Goal: Task Accomplishment & Management: Manage account settings

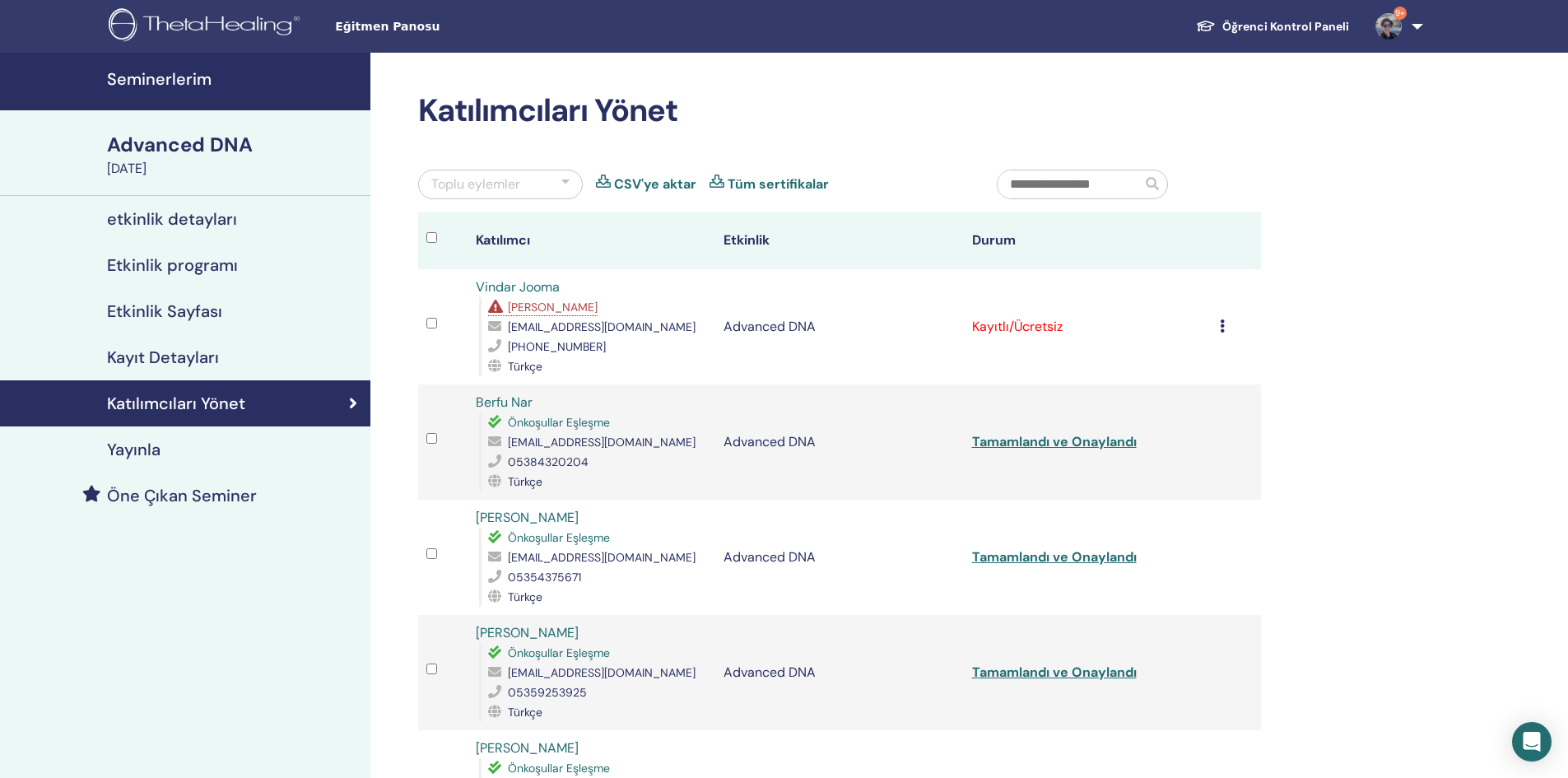
click at [531, 301] on span "[PERSON_NAME]" at bounding box center [552, 306] width 89 height 15
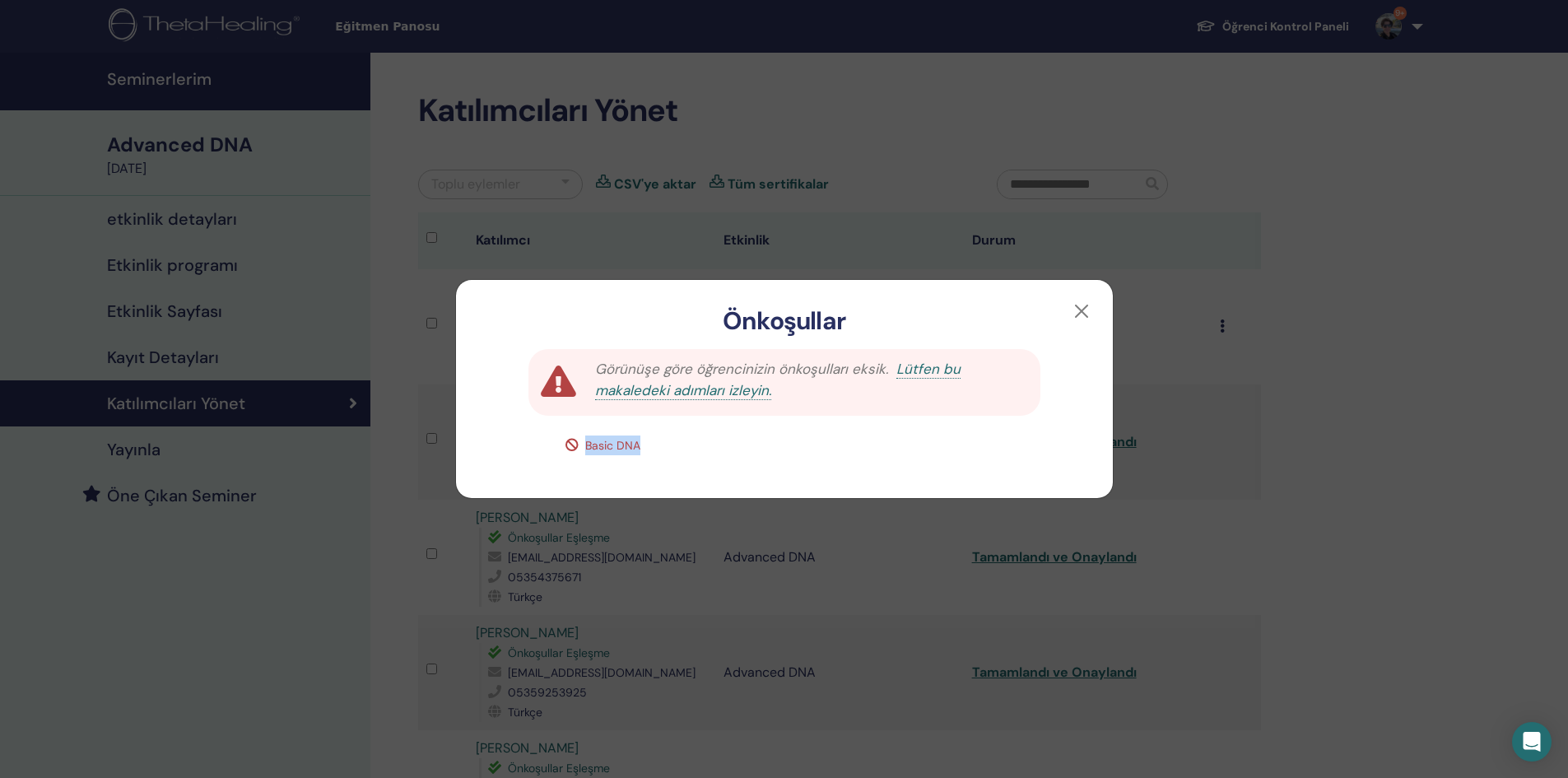
drag, startPoint x: 610, startPoint y: 444, endPoint x: 514, endPoint y: 442, distance: 96.0
click at [514, 442] on div "Basic DNA" at bounding box center [784, 445] width 655 height 20
click at [1084, 313] on button "button" at bounding box center [1081, 311] width 26 height 26
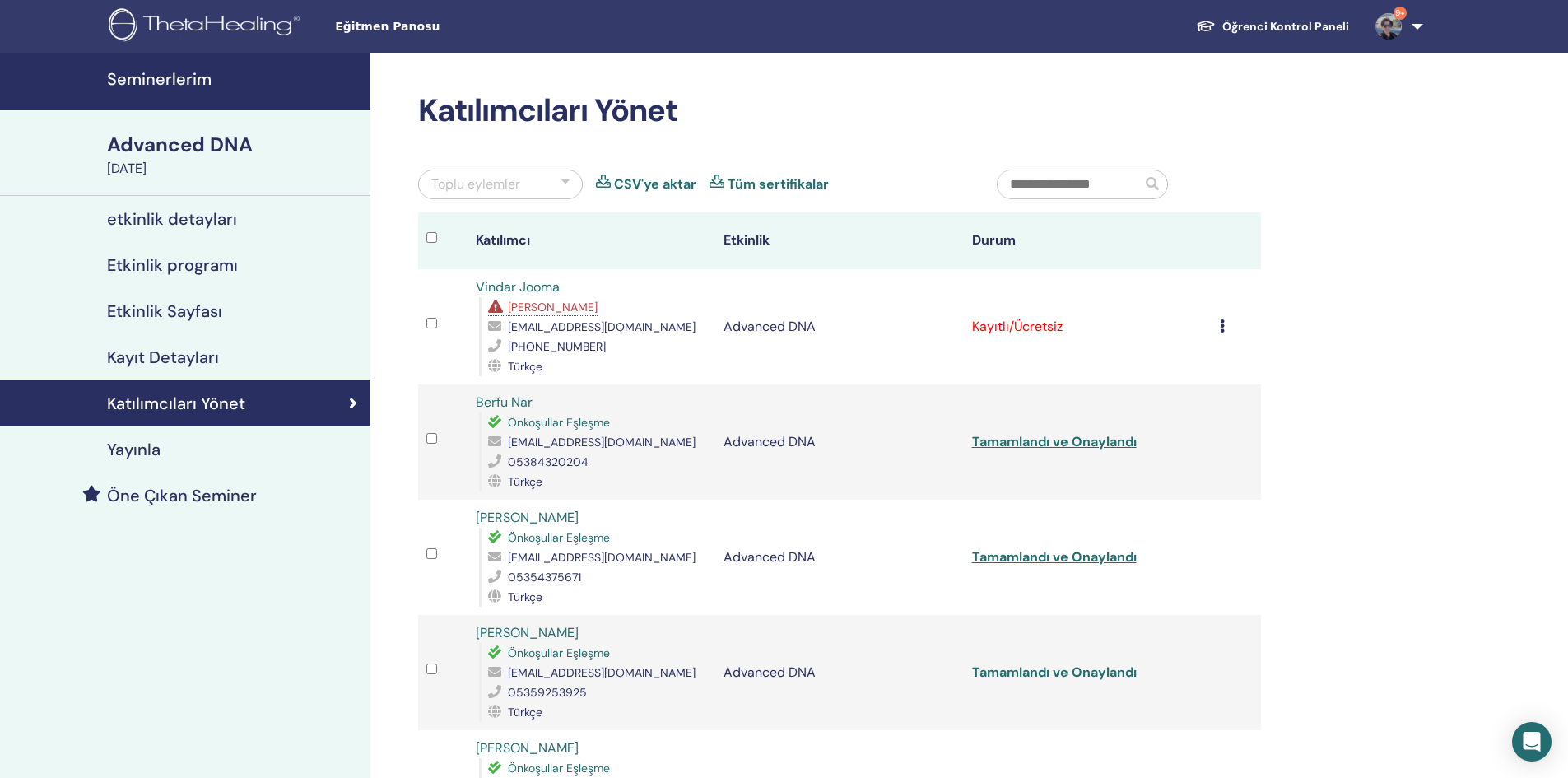
click at [1224, 331] on icon at bounding box center [1222, 325] width 5 height 13
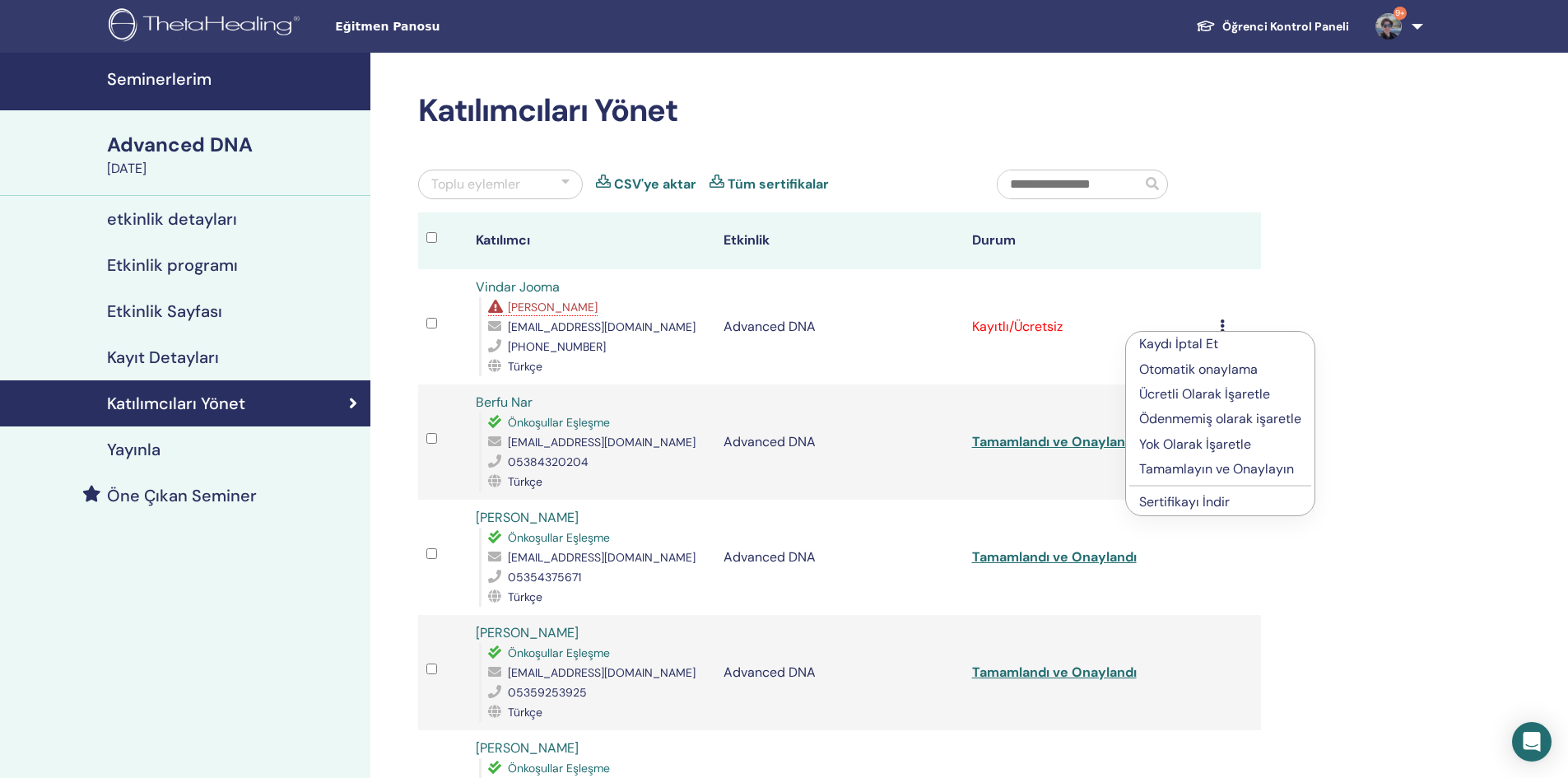
click at [1218, 473] on p "Tamamlayın ve Onaylayın" at bounding box center [1219, 469] width 162 height 20
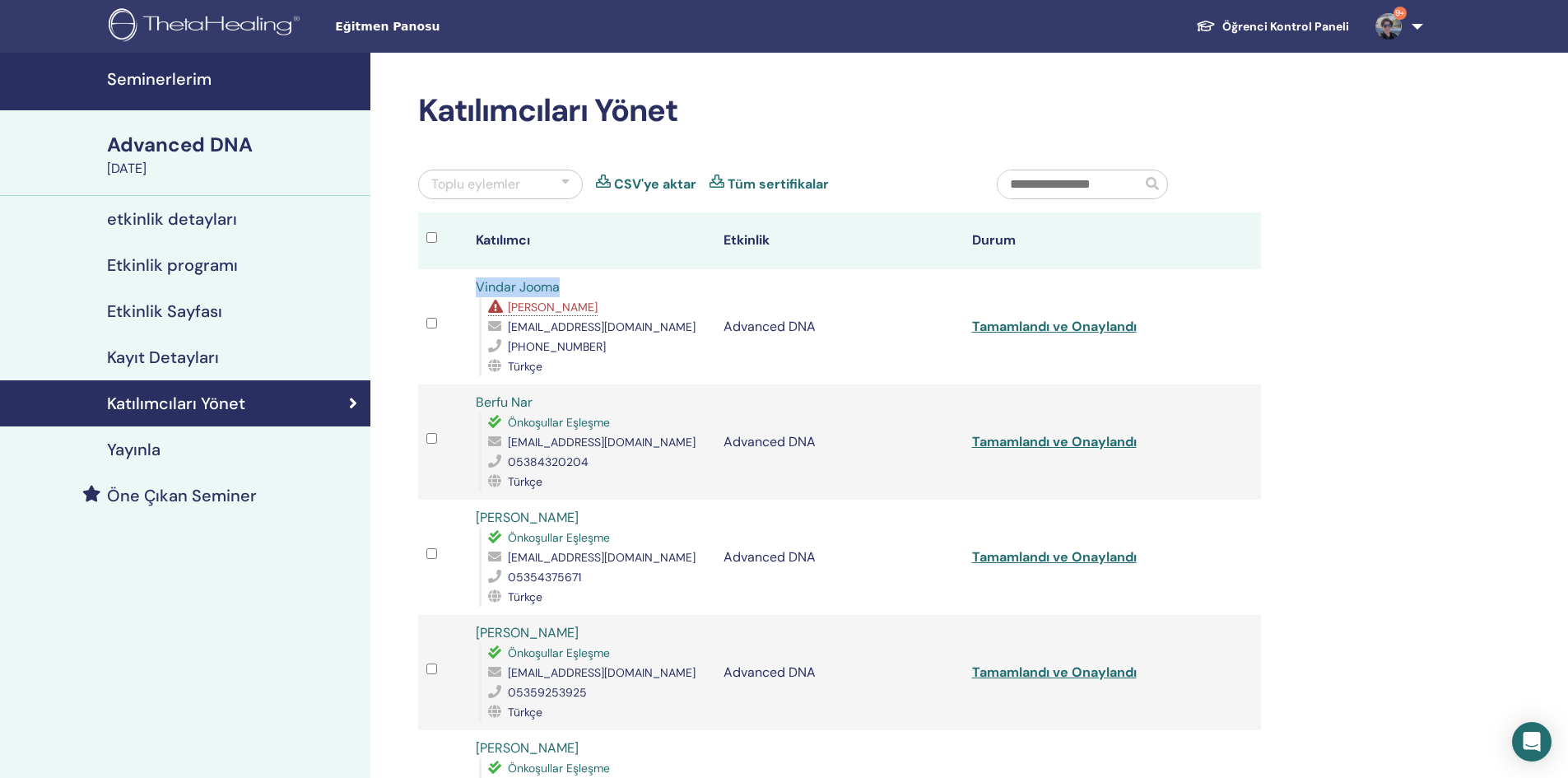
drag, startPoint x: 587, startPoint y: 294, endPoint x: 472, endPoint y: 282, distance: 115.6
click at [472, 282] on td "Vindar Jooma Eksik Önkoşullar vindarjuma@gmail.com +46 73-599 34 79 Türkçe" at bounding box center [591, 326] width 248 height 115
copy link "Vindar Jooma"
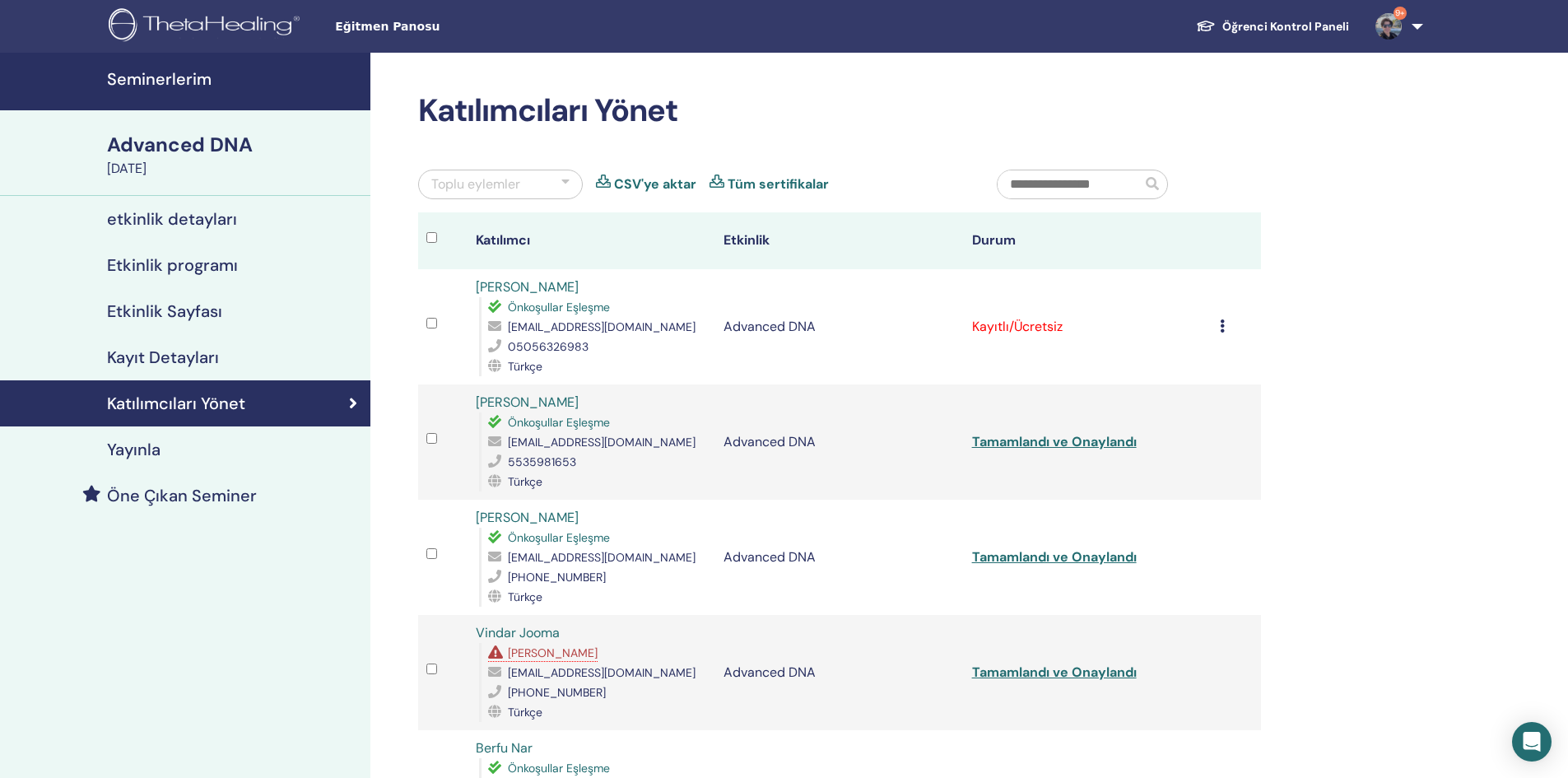
click at [1222, 326] on icon at bounding box center [1222, 325] width 5 height 13
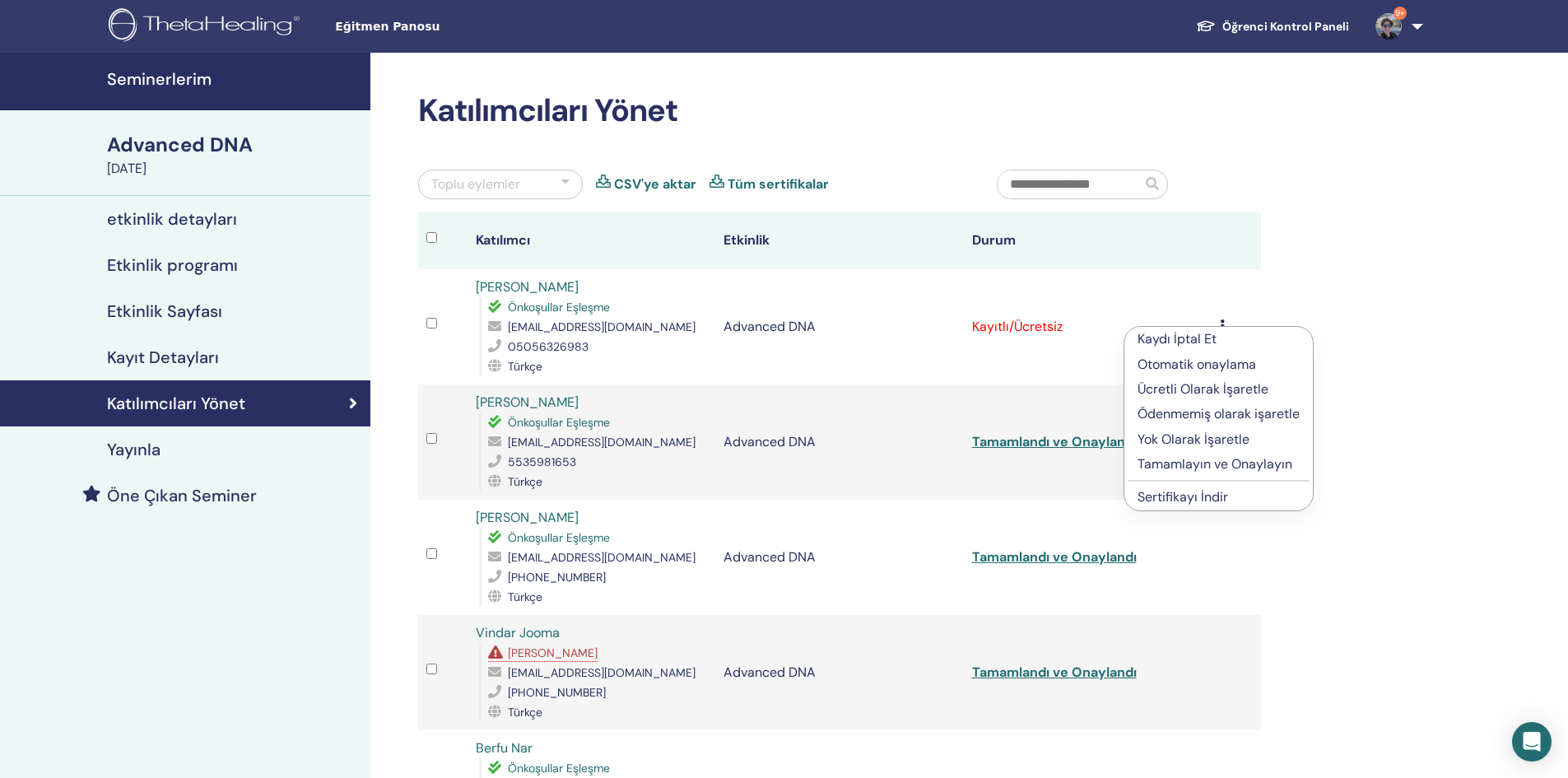
click at [1201, 461] on p "Tamamlayın ve Onaylayın" at bounding box center [1218, 464] width 162 height 20
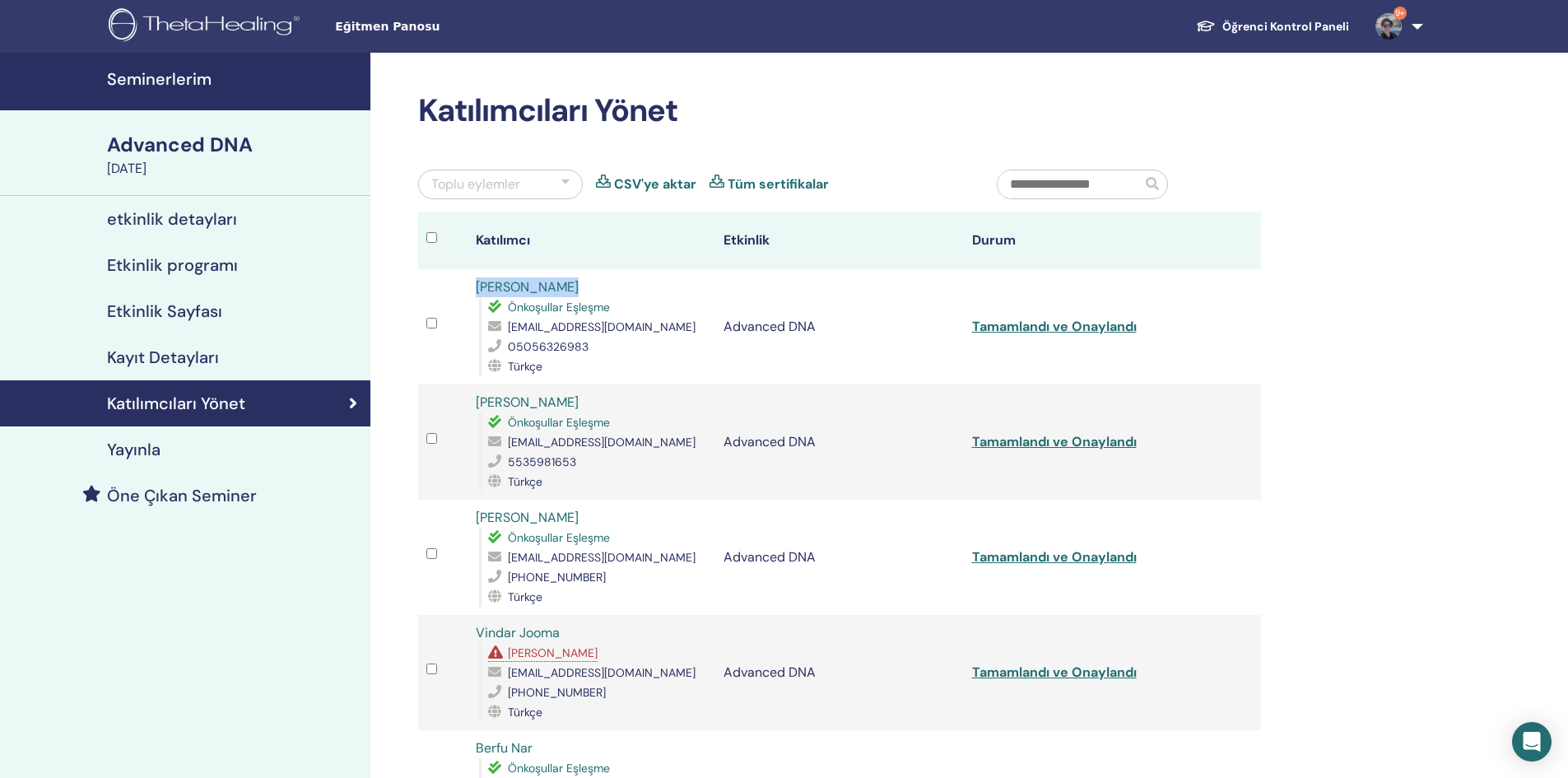
copy link "[PERSON_NAME]"
drag, startPoint x: 582, startPoint y: 290, endPoint x: 470, endPoint y: 287, distance: 112.0
click at [470, 287] on td "Sakine Yavşan Önkoşullar Eşleşme sakine.yavsan@gmail.com 05056326983 Türkçe" at bounding box center [591, 326] width 248 height 115
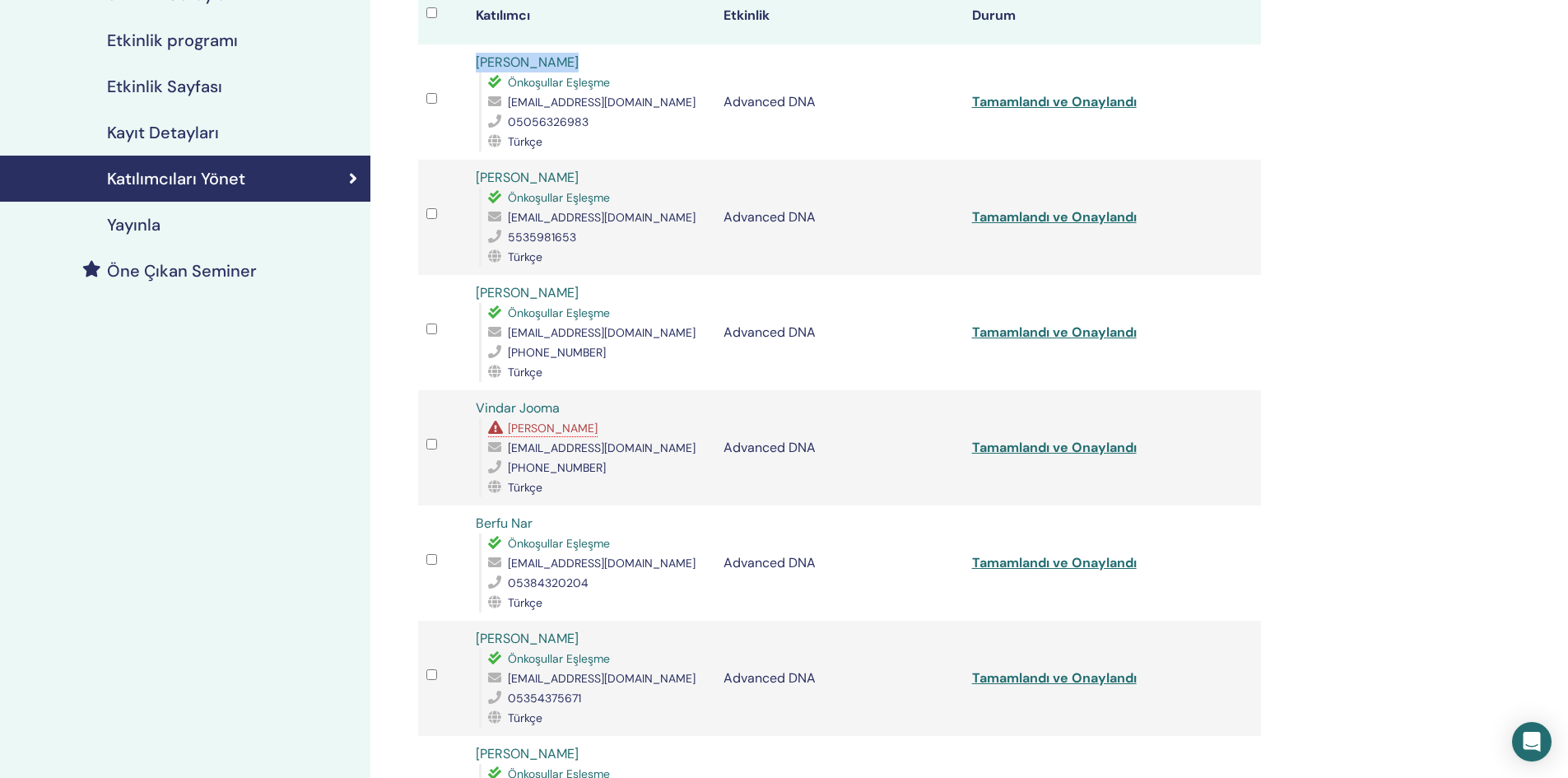
scroll to position [247, 0]
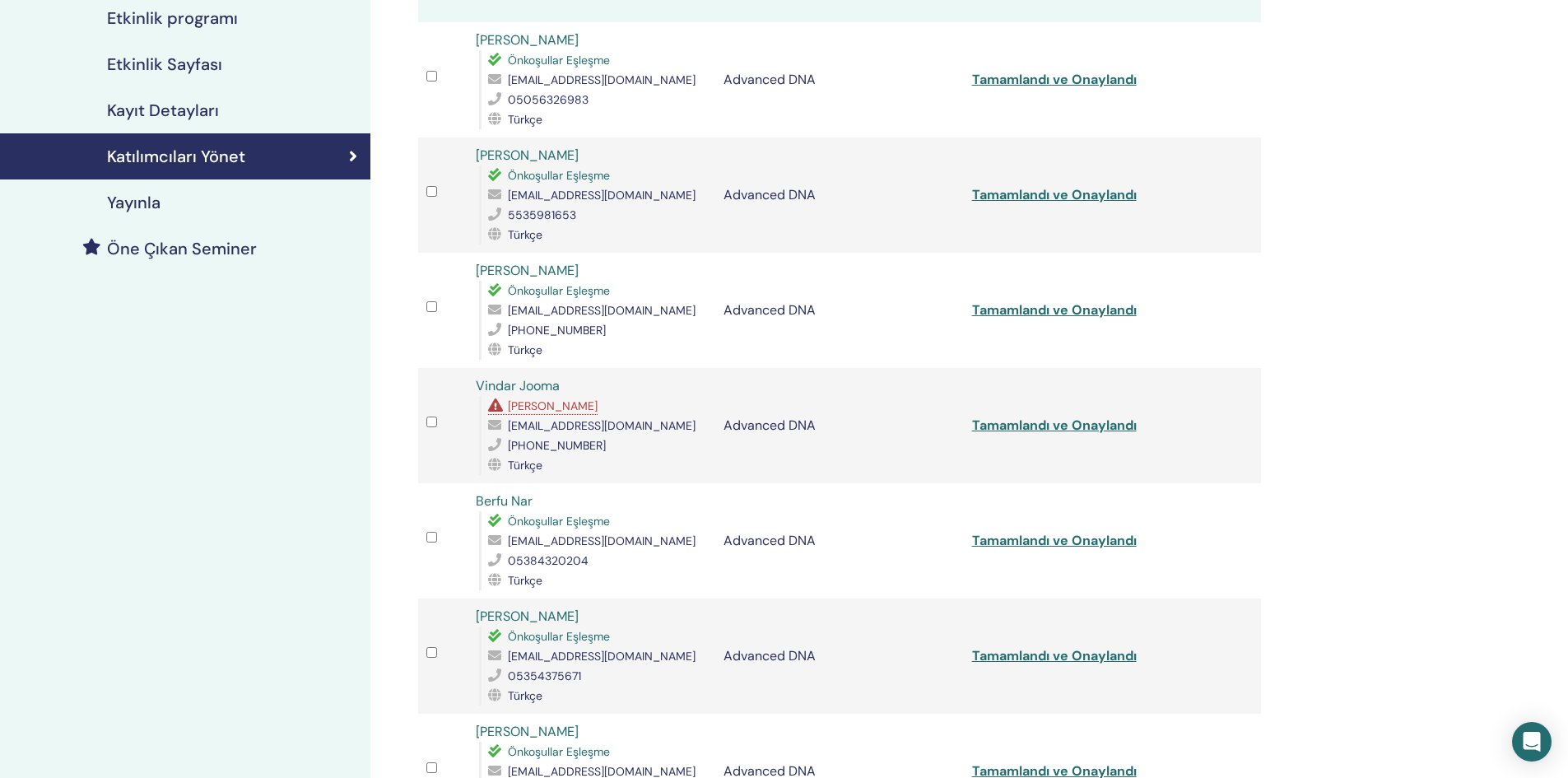
click at [534, 409] on span "[PERSON_NAME]" at bounding box center [552, 405] width 89 height 15
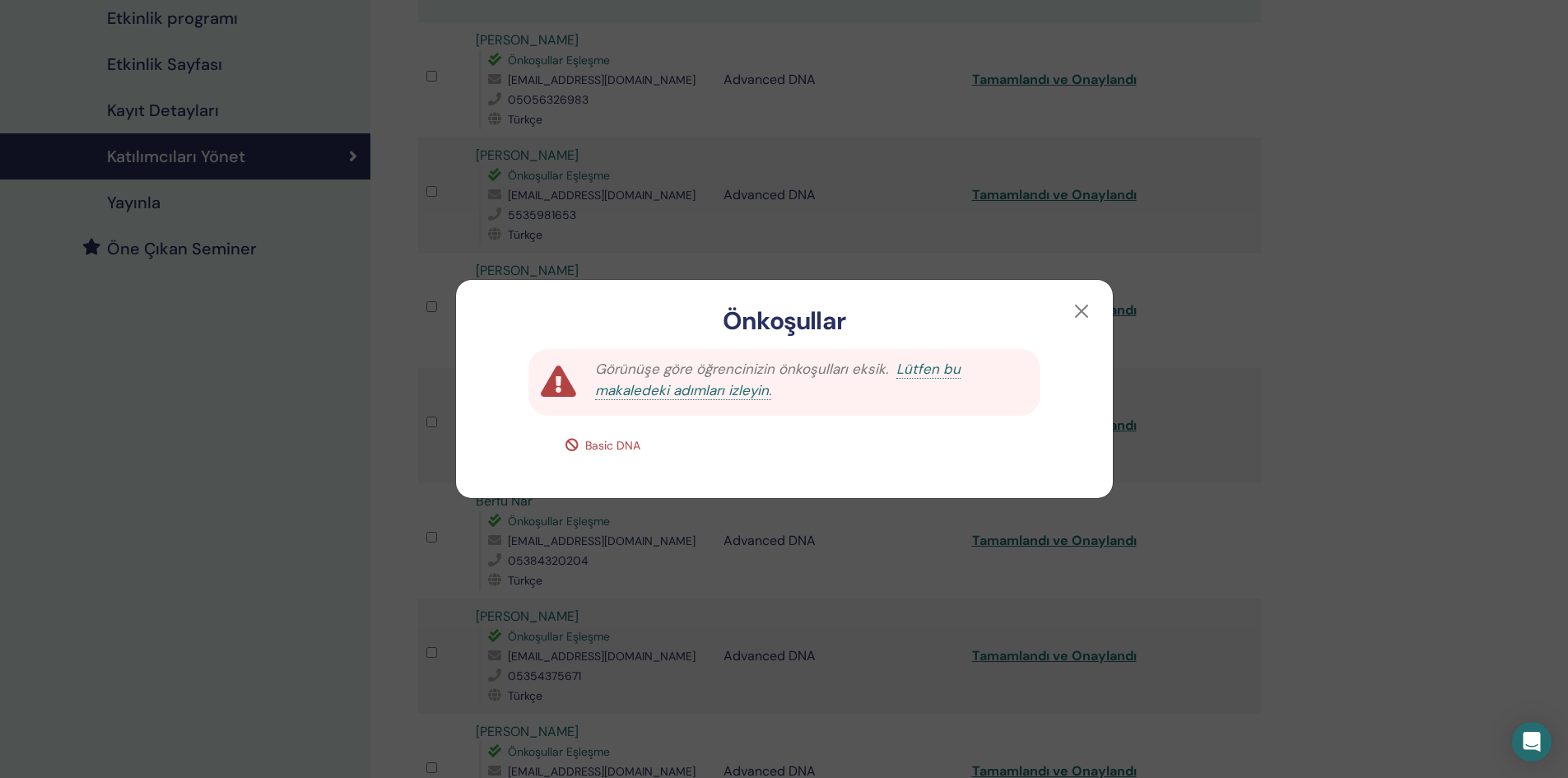
click at [652, 202] on div "Önkoşullar Görünüşe göre öğrencinizin önkoşulları eksik. Lütfen bu makaledeki a…" at bounding box center [784, 389] width 1568 height 778
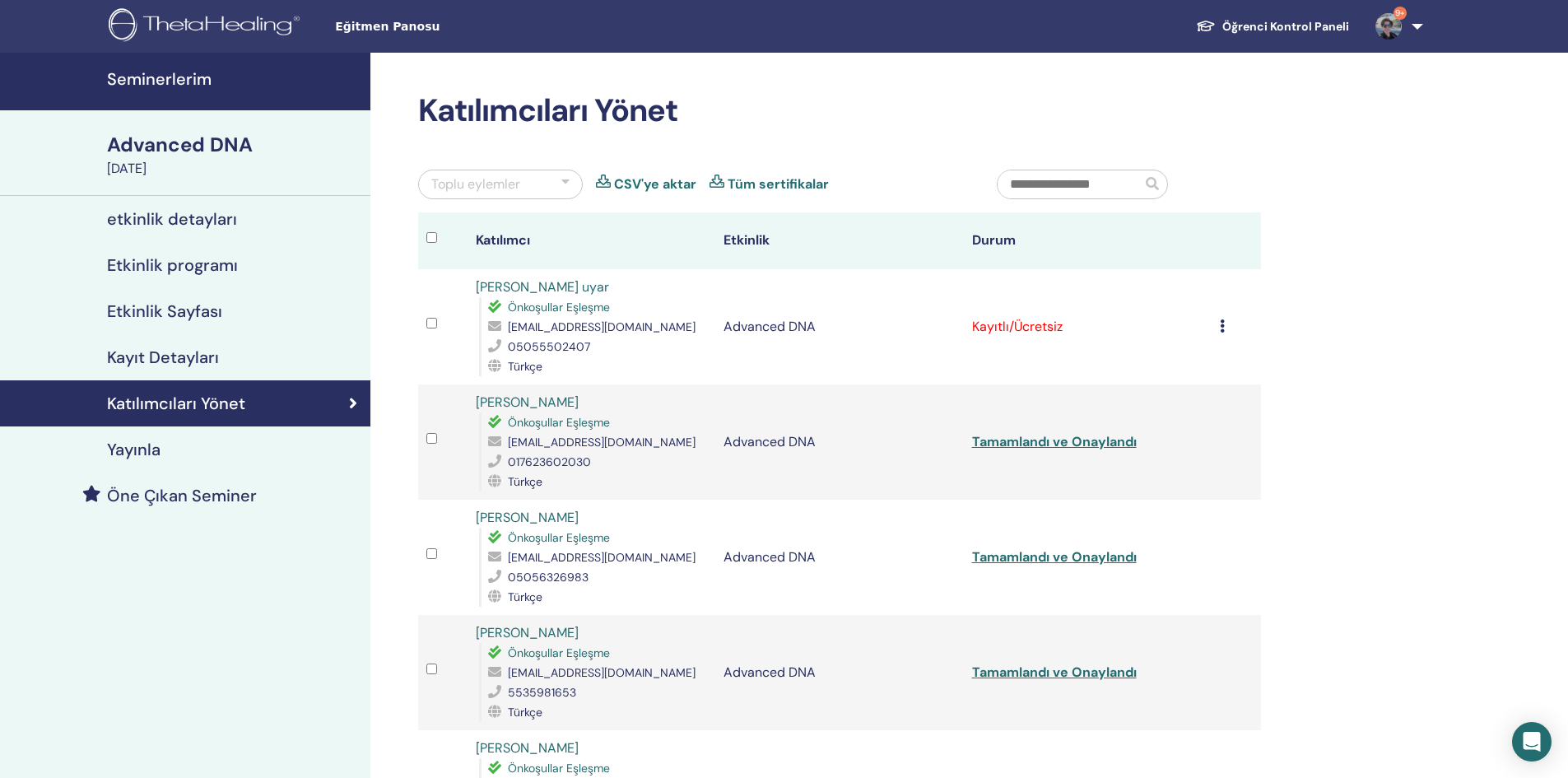
click at [1223, 326] on icon at bounding box center [1222, 325] width 5 height 13
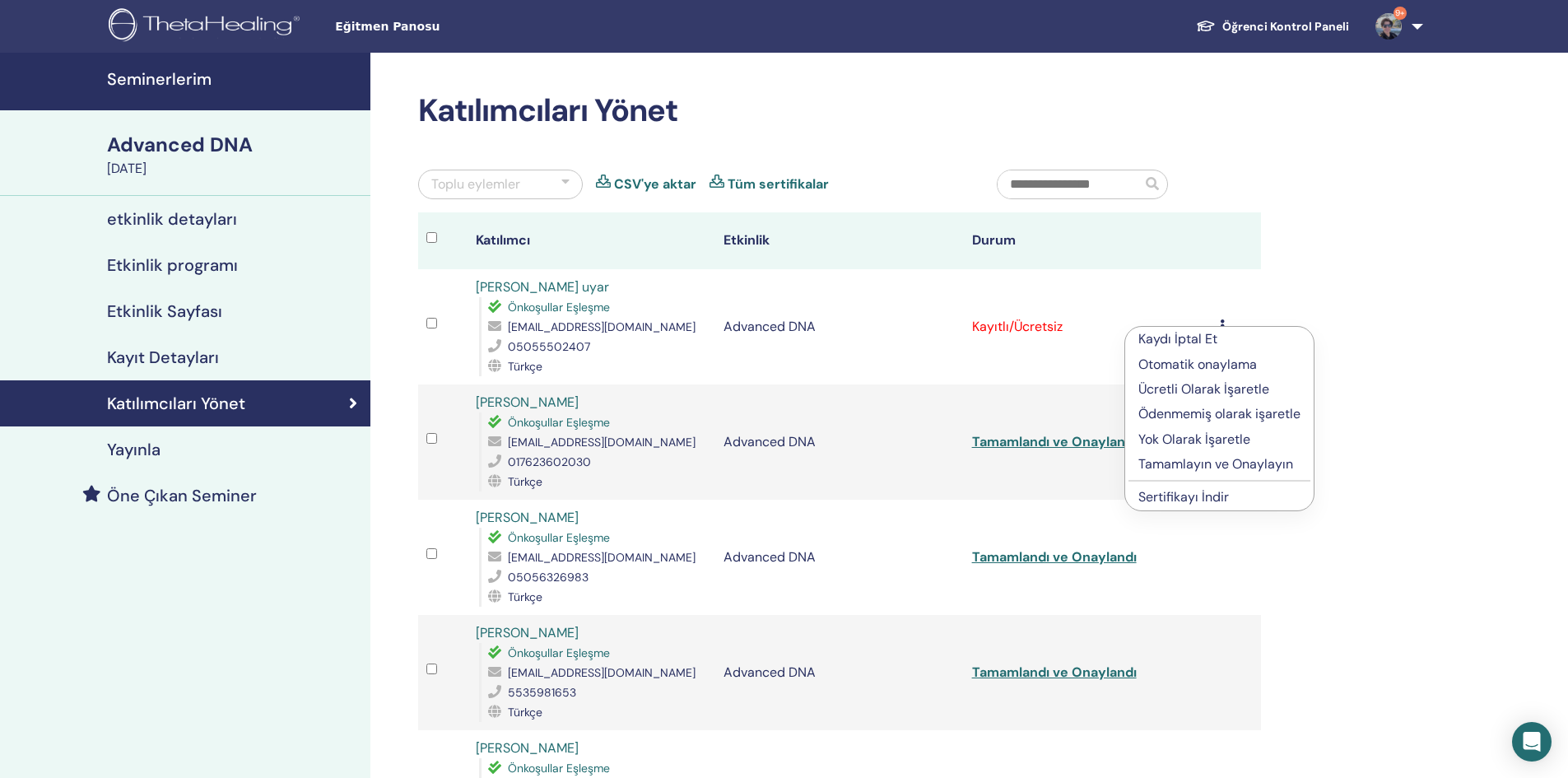
click at [1213, 466] on p "Tamamlayın ve Onaylayın" at bounding box center [1218, 464] width 162 height 20
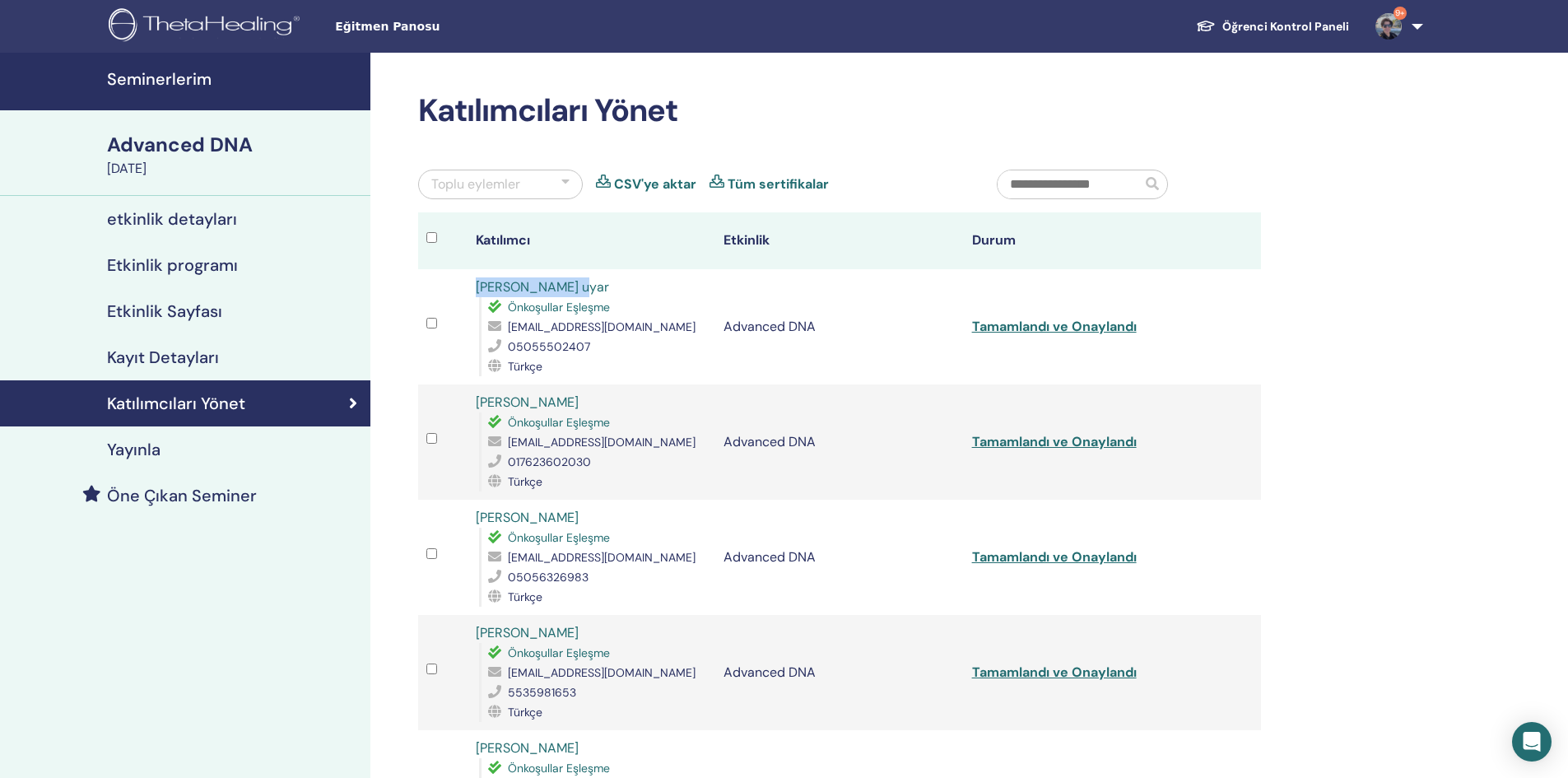
drag, startPoint x: 595, startPoint y: 284, endPoint x: 455, endPoint y: 291, distance: 140.2
click at [455, 291] on tr "[PERSON_NAME] uyar Önkoşullar Eşleşme [EMAIL_ADDRESS][DOMAIN_NAME] 05055502407 …" at bounding box center [840, 326] width 843 height 115
copy tr "[PERSON_NAME] uyar"
click at [1219, 325] on icon at bounding box center [1222, 325] width 5 height 13
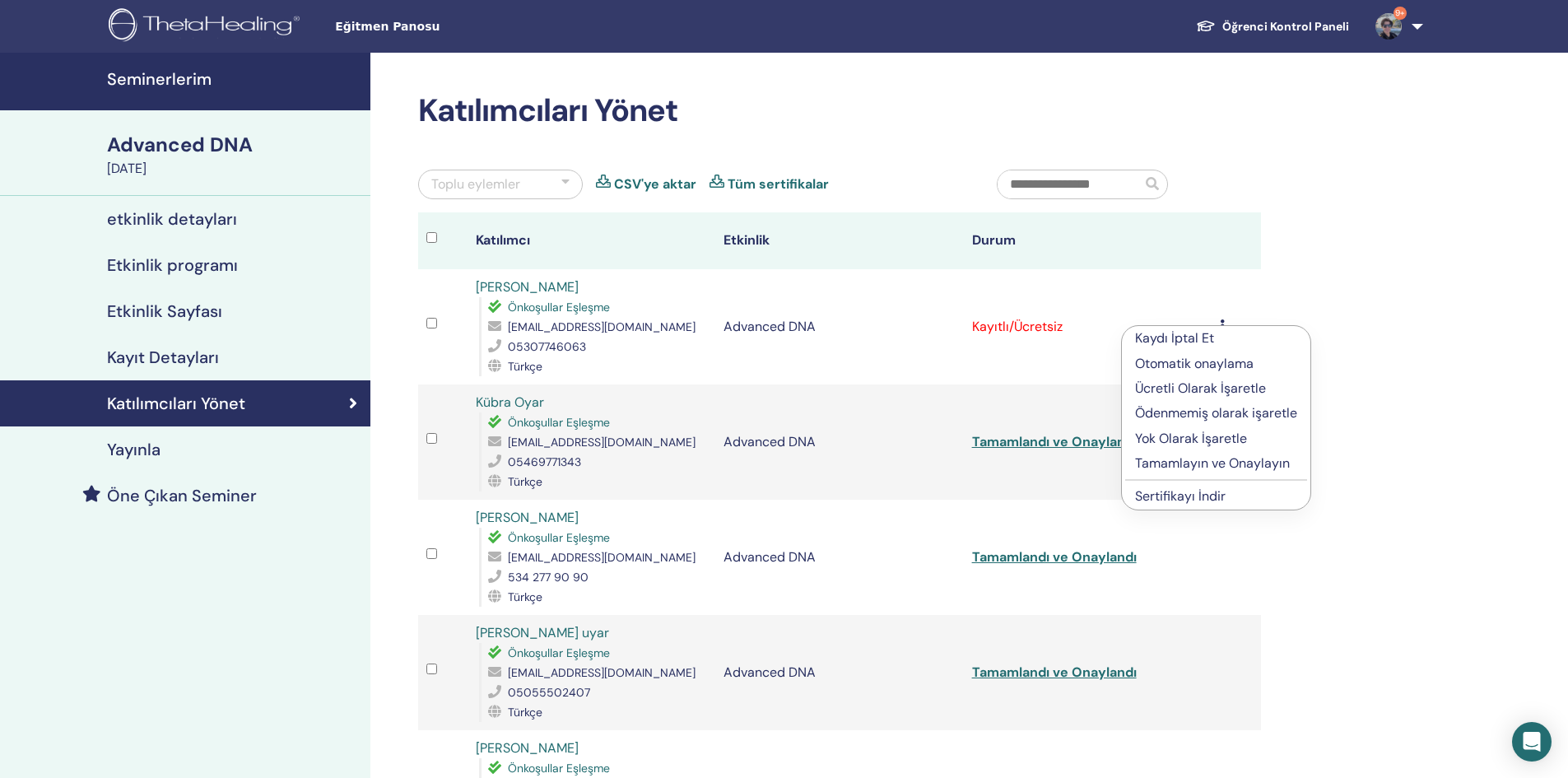
click at [1168, 461] on p "Tamamlayın ve Onaylayın" at bounding box center [1216, 463] width 162 height 20
